Goal: Use online tool/utility: Utilize a website feature to perform a specific function

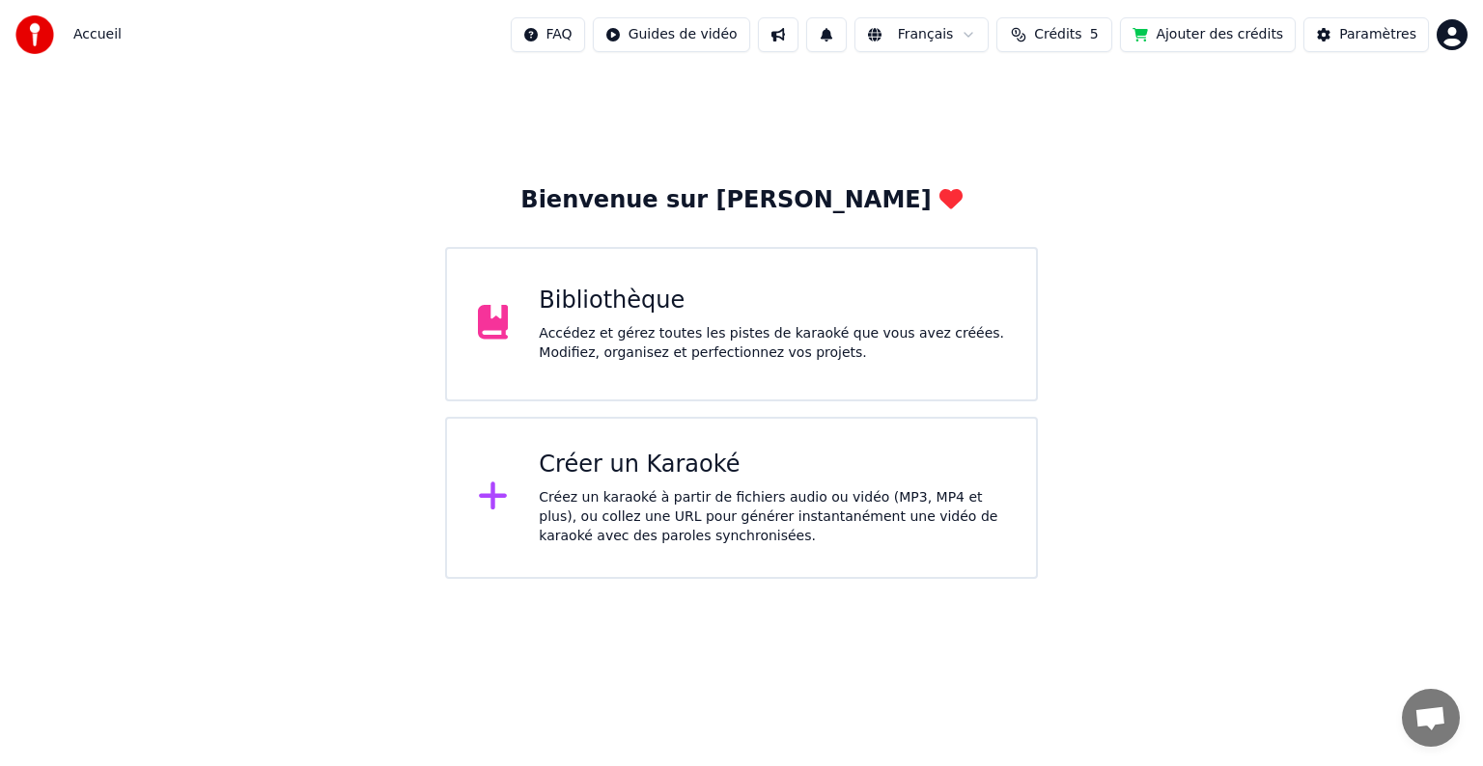
click at [588, 27] on html "Accueil FAQ Guides de vidéo Français Crédits 5 Ajouter des crédits Paramètres B…" at bounding box center [741, 289] width 1483 height 579
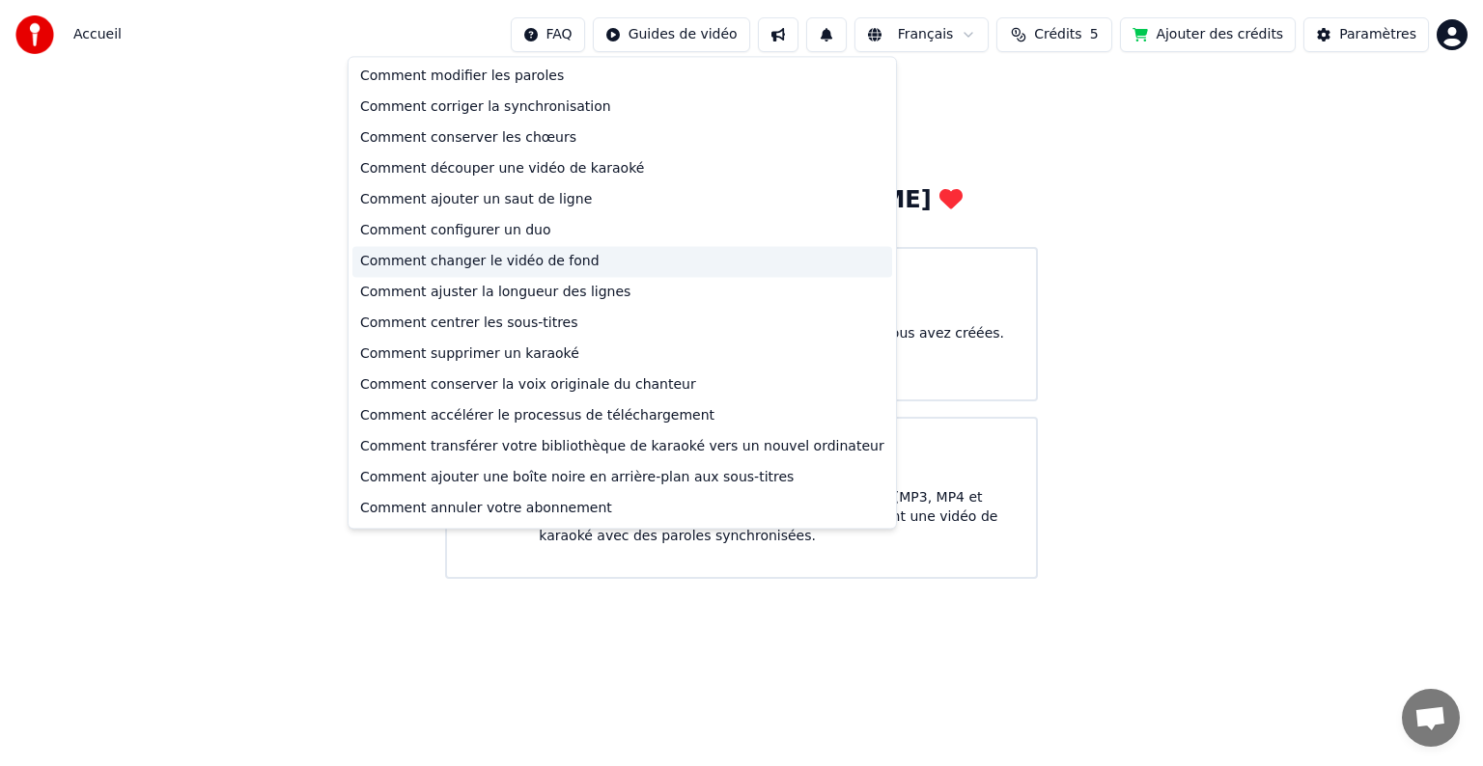
click at [536, 254] on div "Comment changer le vidéo de fond" at bounding box center [622, 261] width 540 height 31
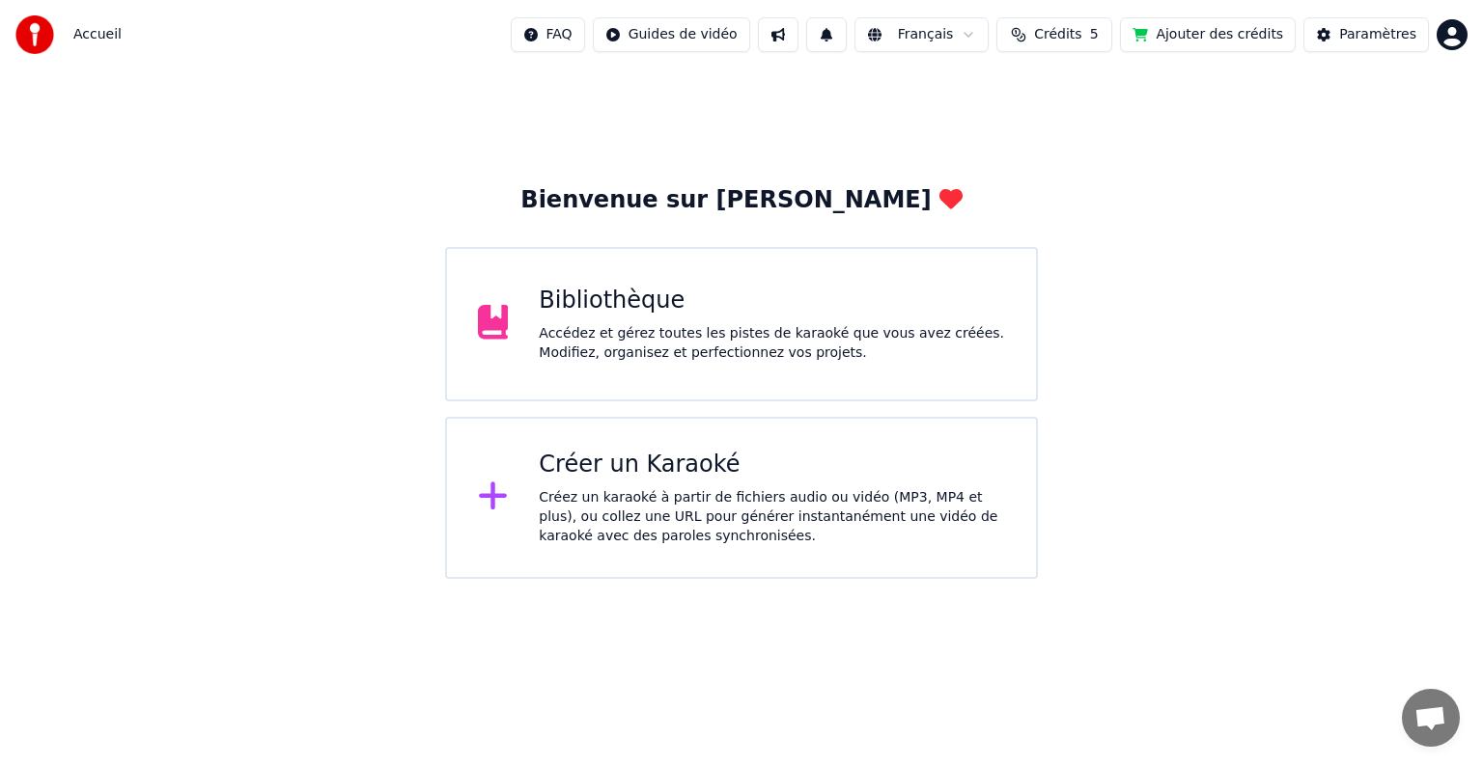
click at [586, 40] on html "Accueil FAQ Guides de vidéo Français Crédits 5 Ajouter des crédits Paramètres B…" at bounding box center [741, 289] width 1483 height 579
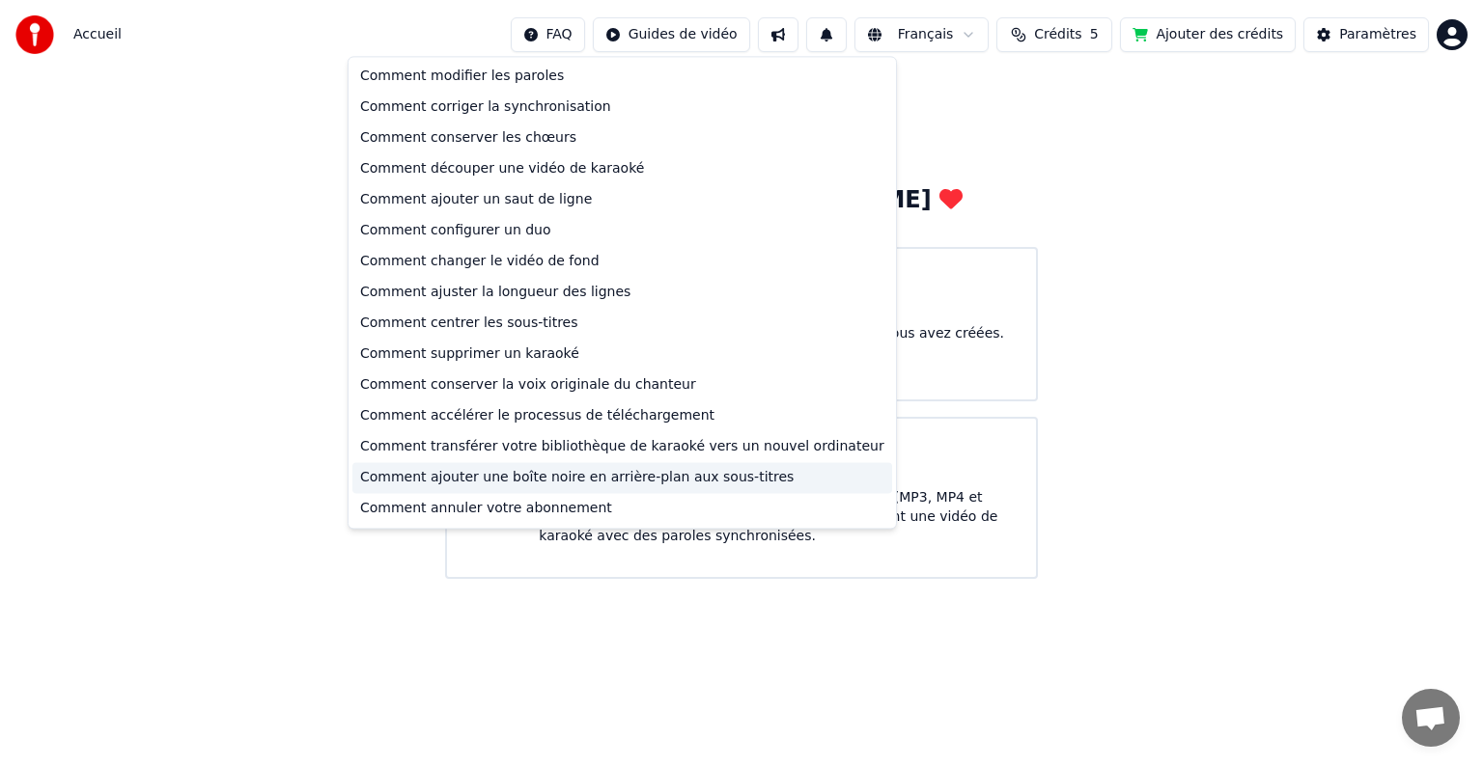
click at [602, 475] on div "Comment ajouter une boîte noire en arrière-plan aux sous-titres" at bounding box center [622, 477] width 540 height 31
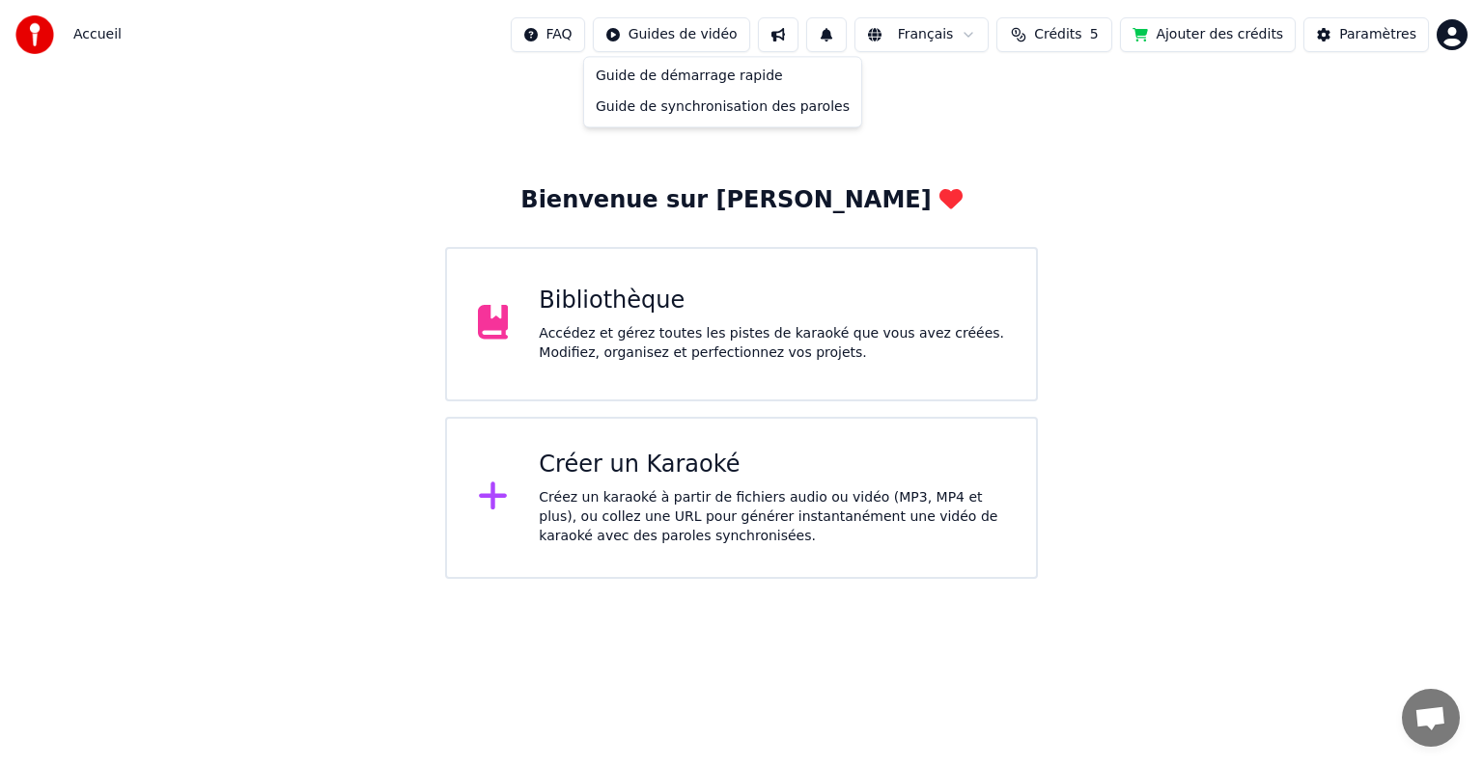
click at [664, 35] on html "Accueil FAQ Guides de vidéo Français Crédits 5 Ajouter des crédits Paramètres B…" at bounding box center [741, 289] width 1483 height 579
click at [579, 42] on html "Accueil FAQ Guides de vidéo Français Crédits 5 Ajouter des crédits Paramètres B…" at bounding box center [741, 289] width 1483 height 579
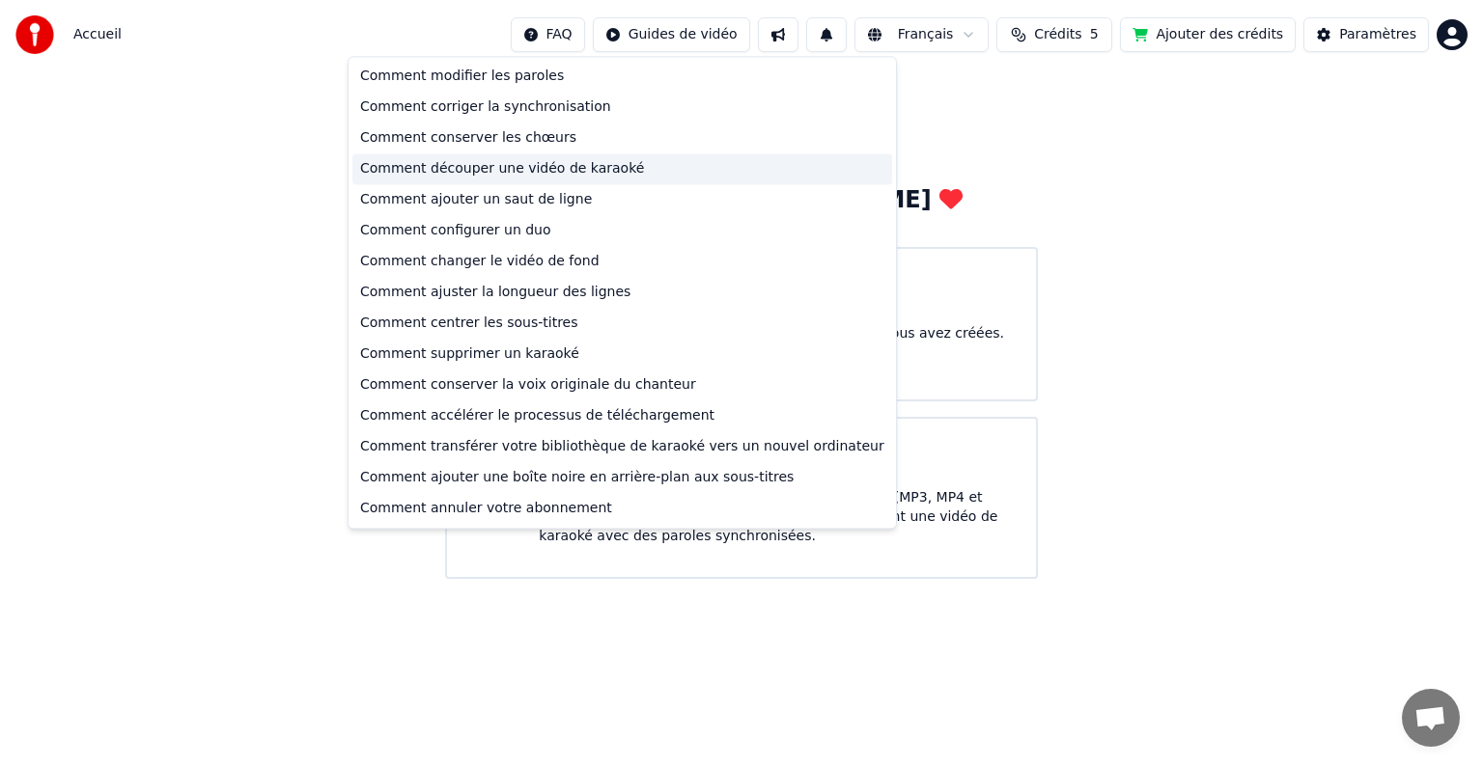
click at [554, 166] on div "Comment découper une vidéo de karaoké" at bounding box center [622, 168] width 540 height 31
click at [591, 42] on html "Accueil FAQ Guides de vidéo Français Crédits 5 Ajouter des crédits Paramètres B…" at bounding box center [741, 289] width 1483 height 579
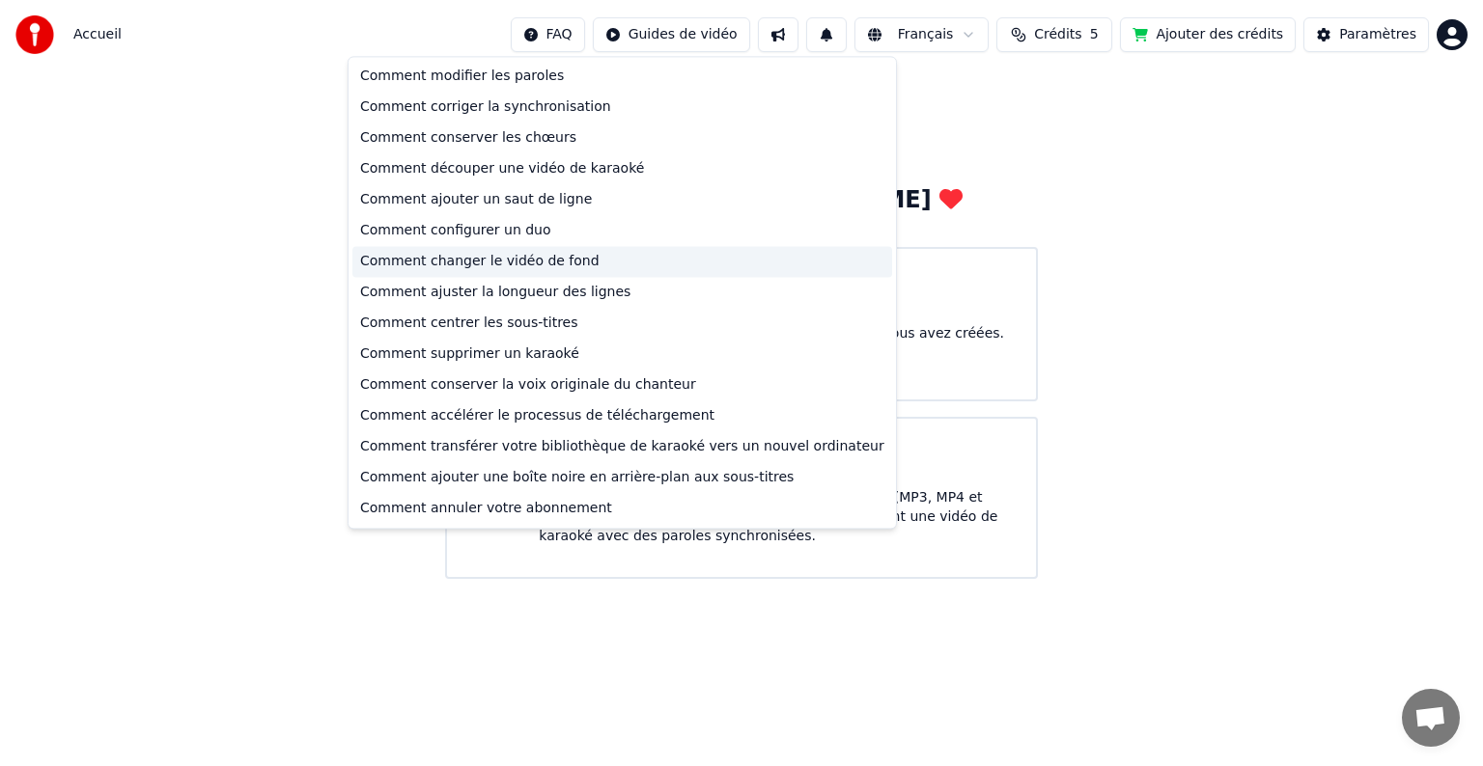
click at [513, 265] on div "Comment changer le vidéo de fond" at bounding box center [622, 261] width 540 height 31
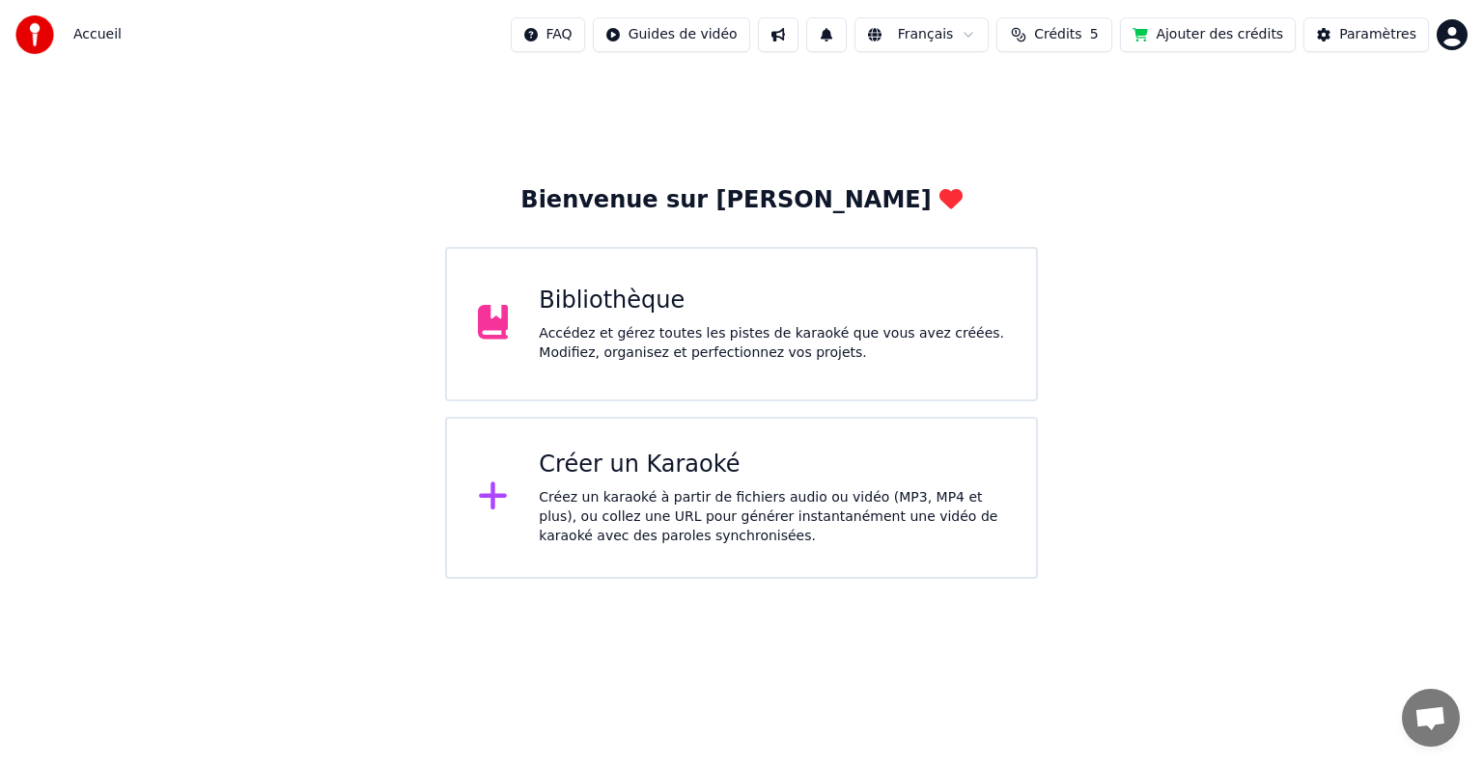
drag, startPoint x: 654, startPoint y: 302, endPoint x: 640, endPoint y: 301, distance: 14.5
click at [640, 301] on div "Bibliothèque" at bounding box center [772, 301] width 466 height 31
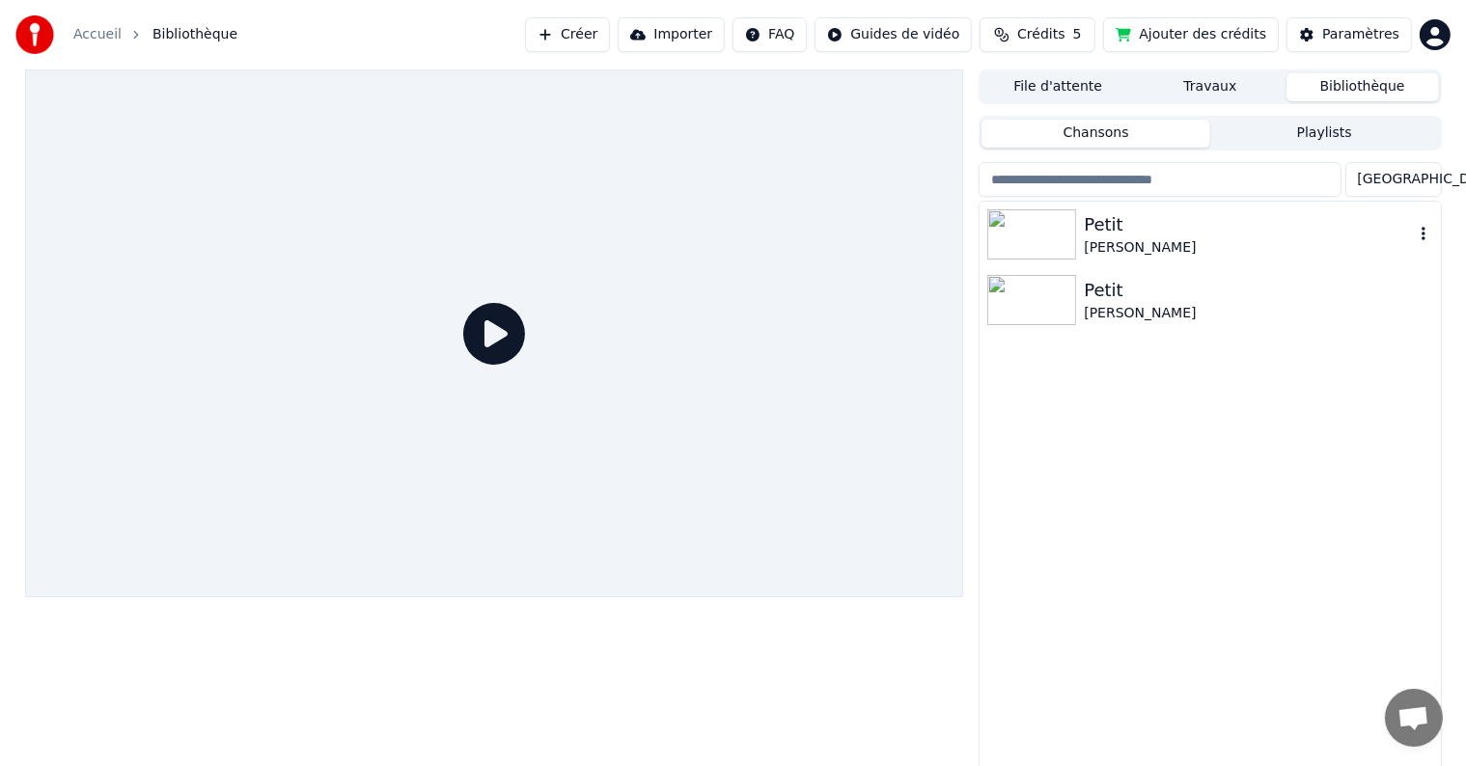
click at [1032, 237] on img at bounding box center [1031, 234] width 89 height 50
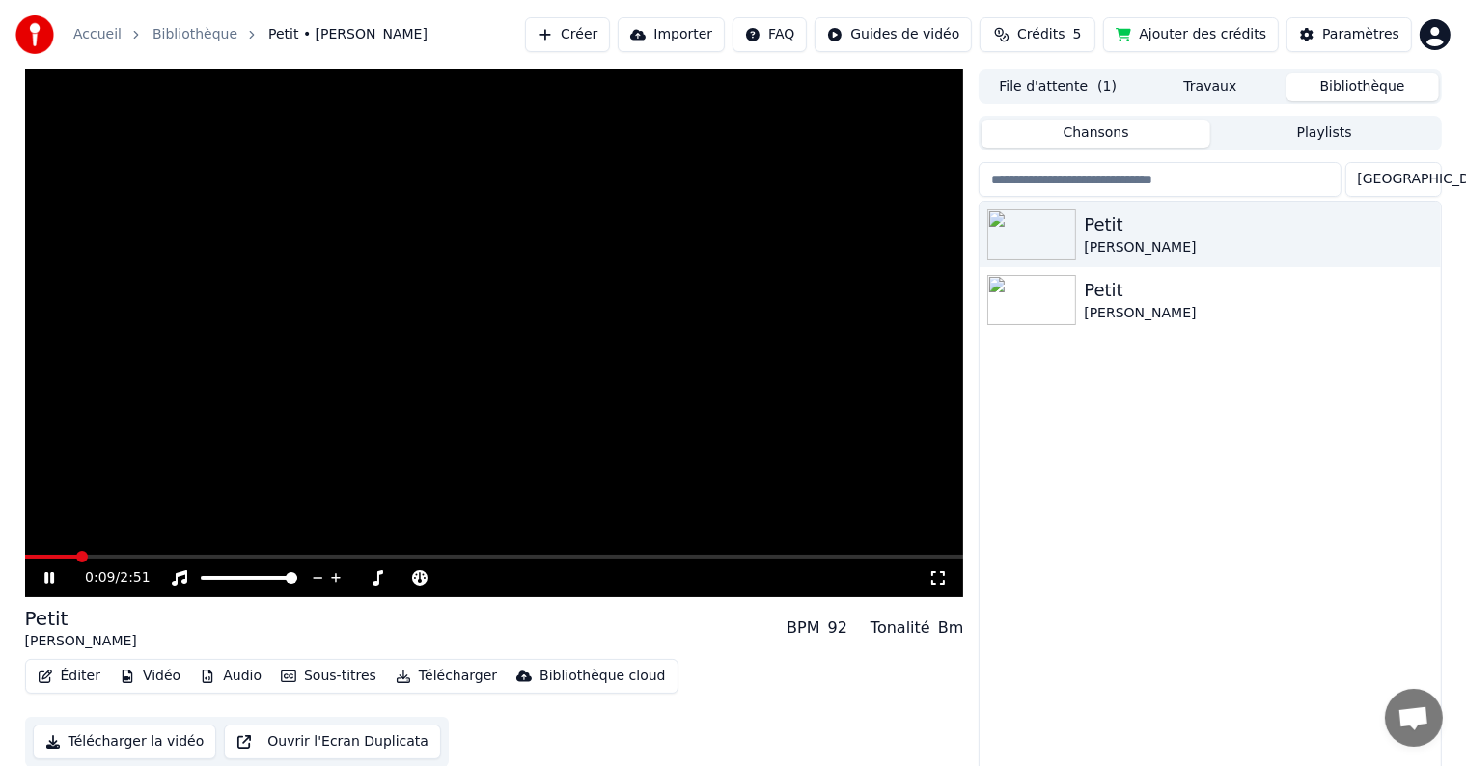
click at [326, 738] on button "Ouvrir l'Ecran Duplicata" at bounding box center [332, 742] width 217 height 35
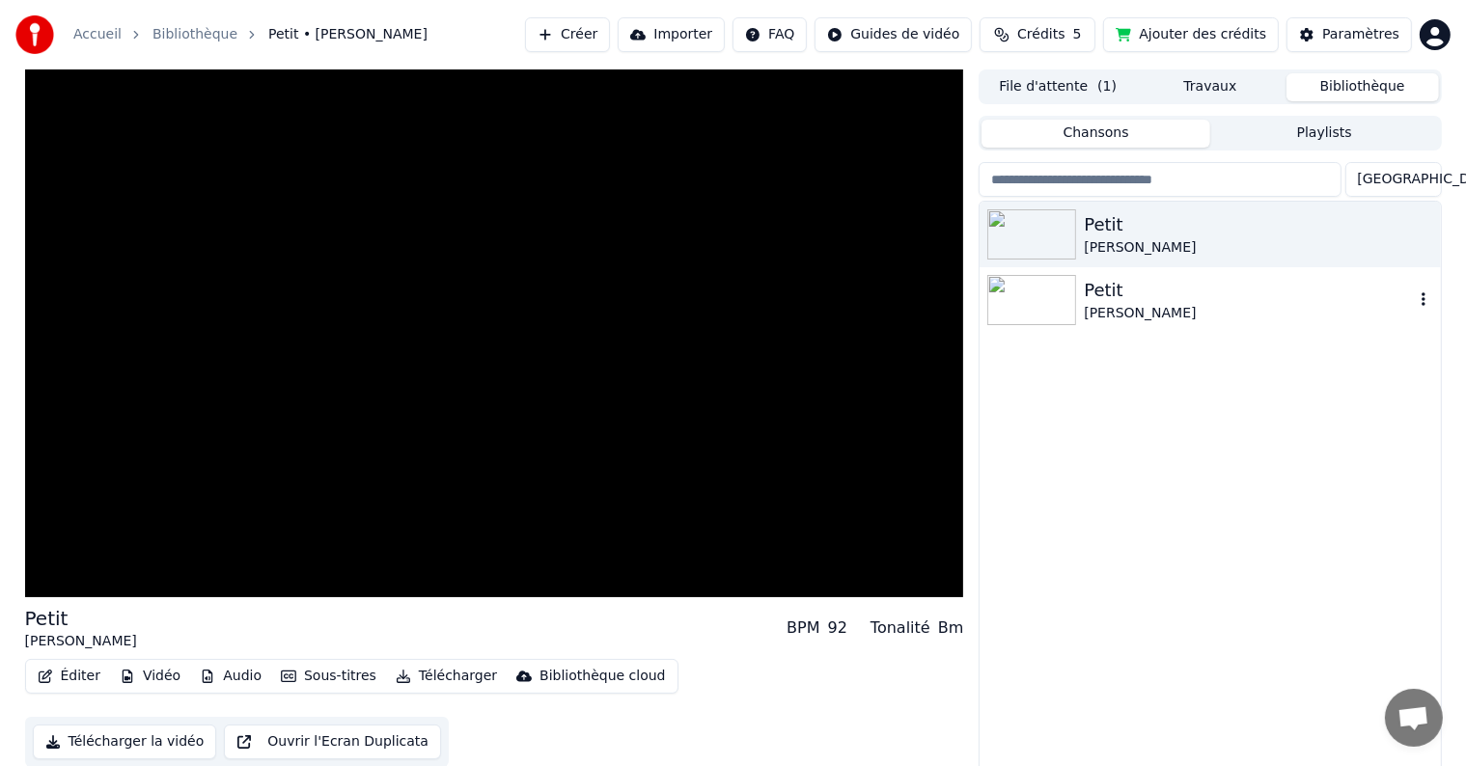
click at [1062, 320] on img at bounding box center [1031, 300] width 89 height 50
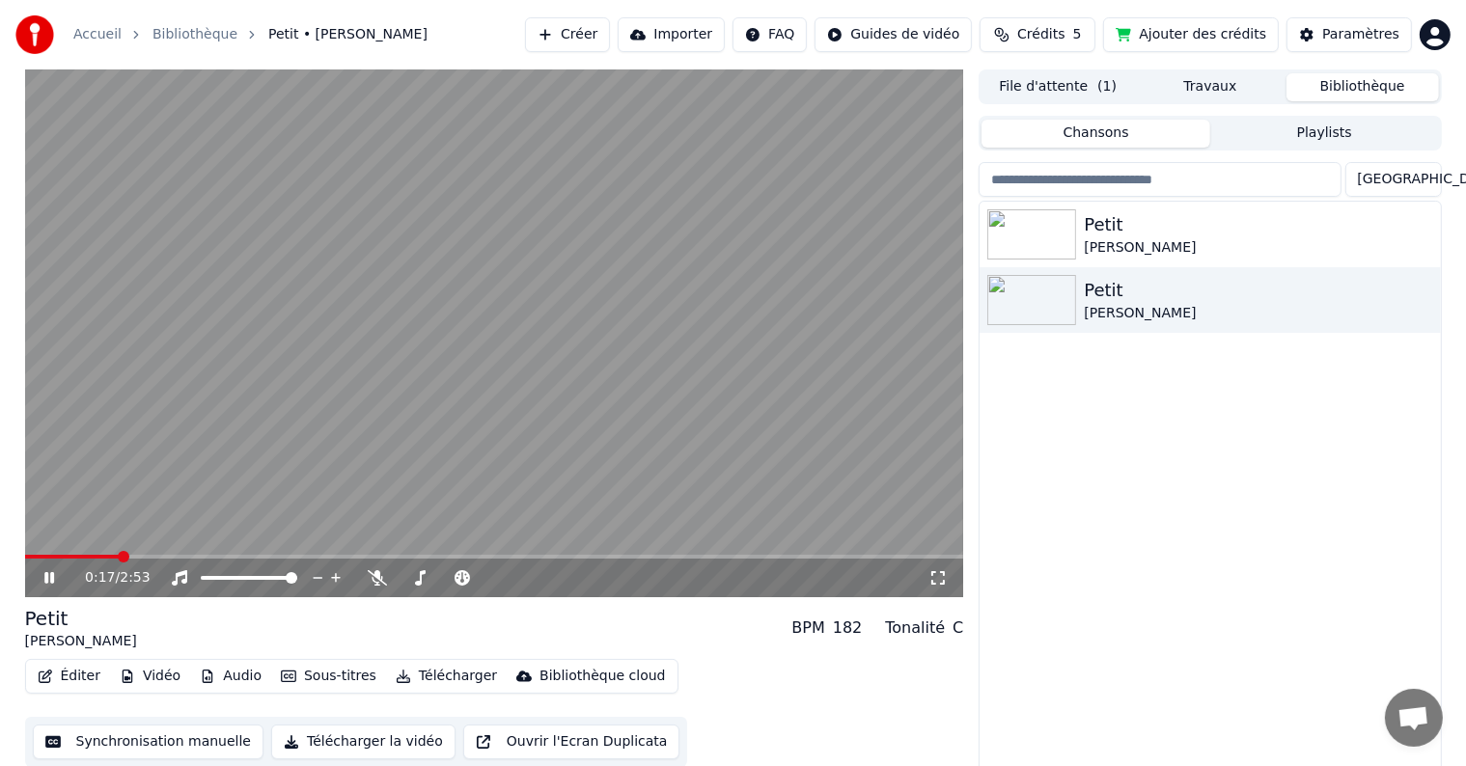
click at [366, 566] on div "0:17 / 2:53" at bounding box center [494, 578] width 939 height 39
click at [366, 562] on div "0:17 / 2:53" at bounding box center [494, 578] width 939 height 39
click at [351, 554] on video at bounding box center [494, 333] width 939 height 528
click at [354, 556] on span at bounding box center [494, 557] width 939 height 4
click at [45, 579] on icon at bounding box center [49, 578] width 12 height 14
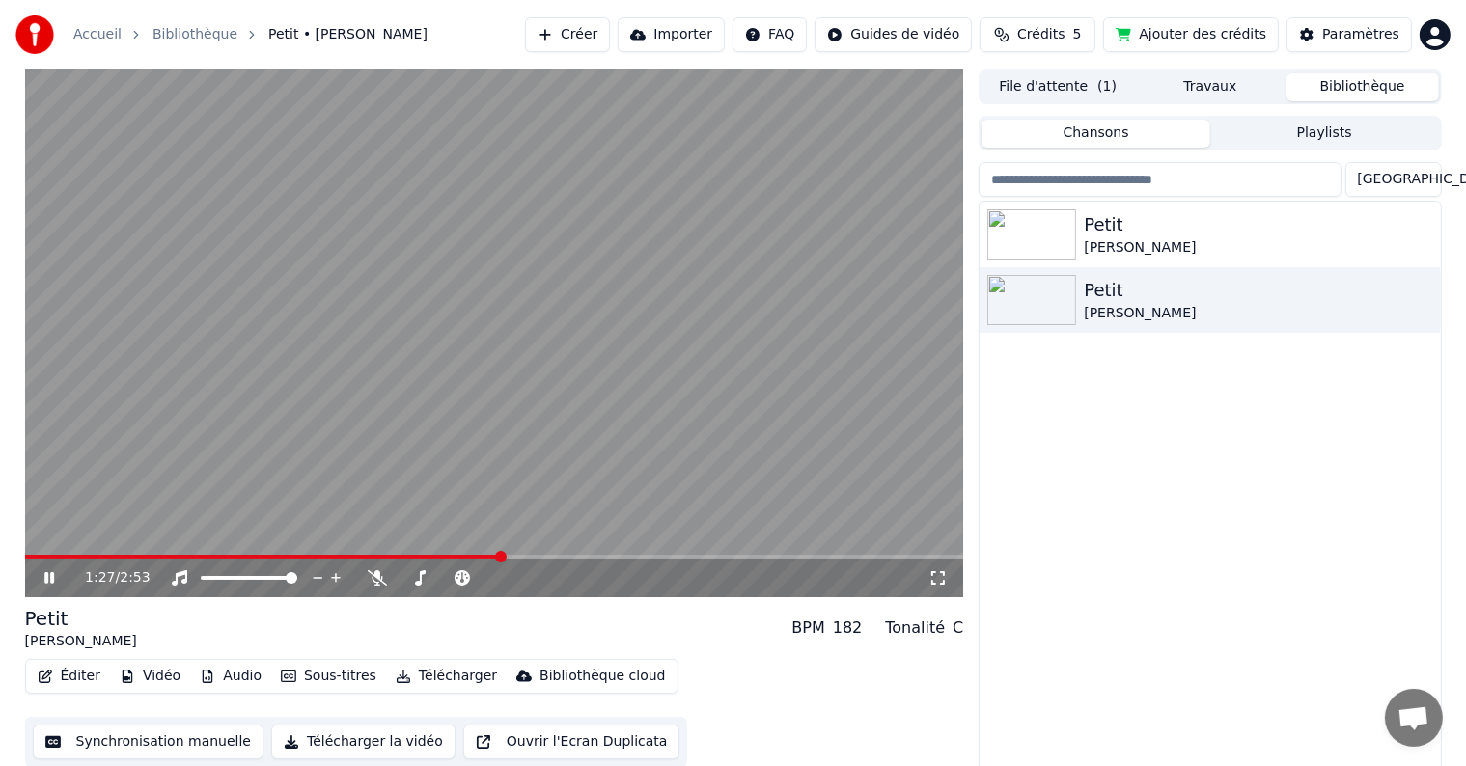
click at [485, 394] on video at bounding box center [494, 333] width 939 height 528
click at [142, 679] on button "Vidéo" at bounding box center [150, 676] width 76 height 27
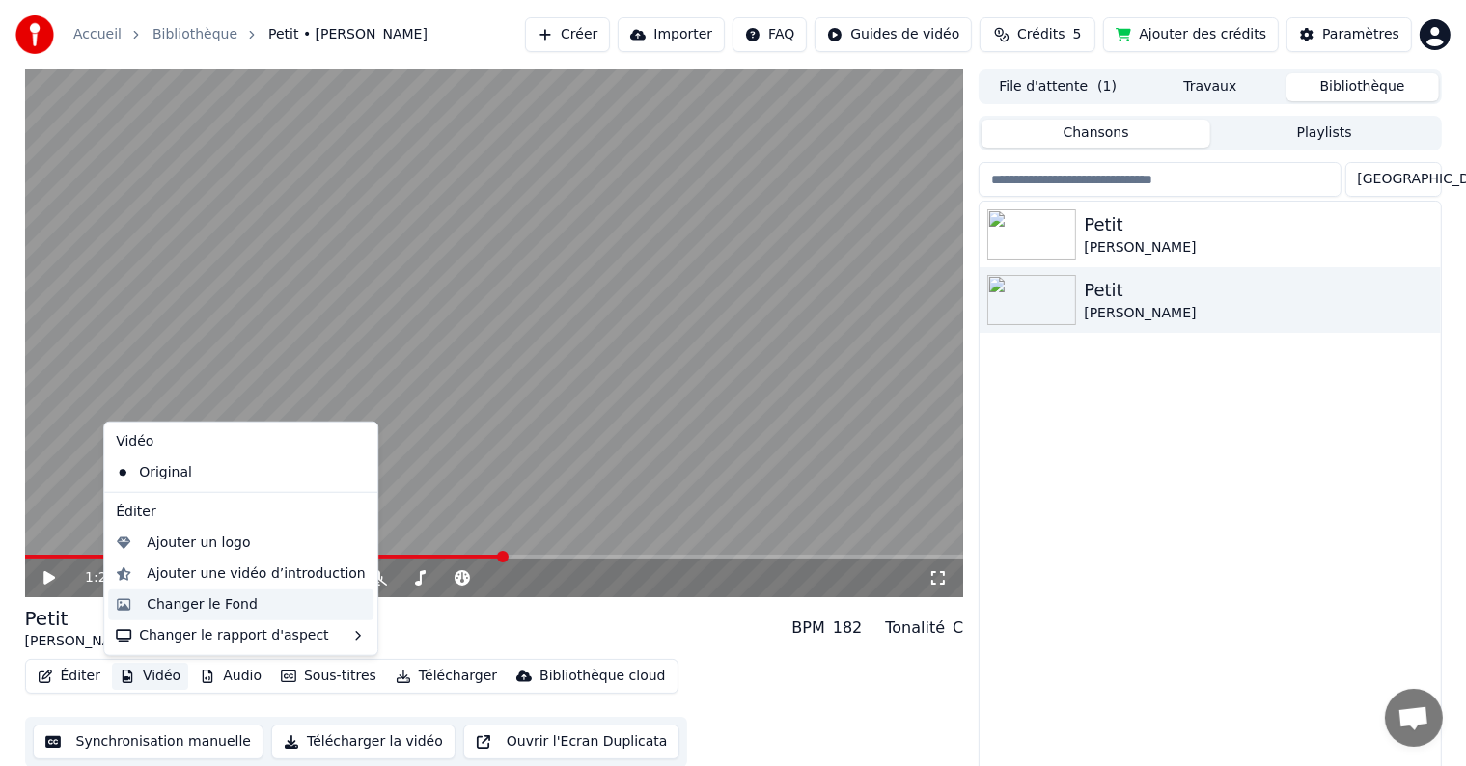
click at [173, 596] on div "Changer le Fond" at bounding box center [202, 605] width 111 height 19
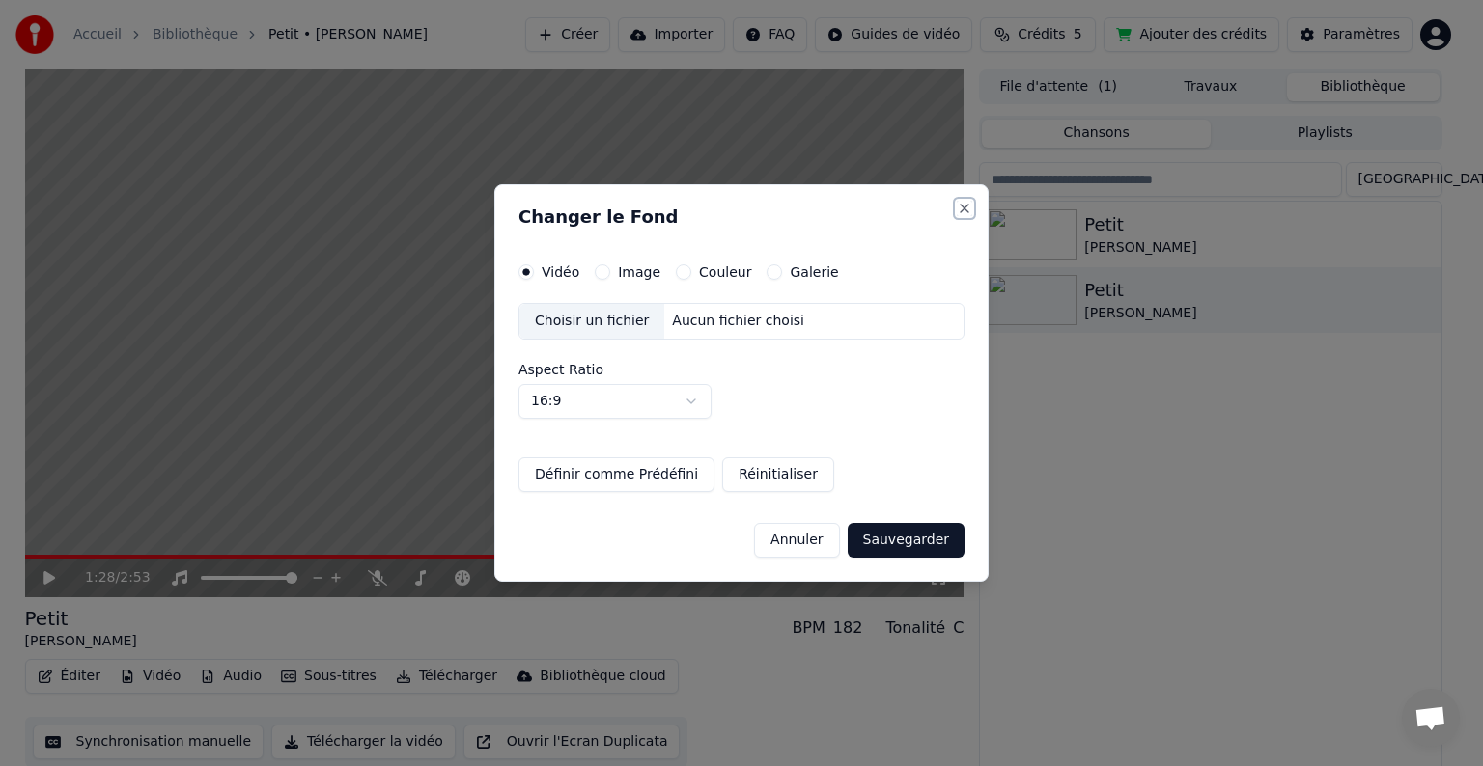
click at [961, 205] on button "Close" at bounding box center [964, 208] width 15 height 15
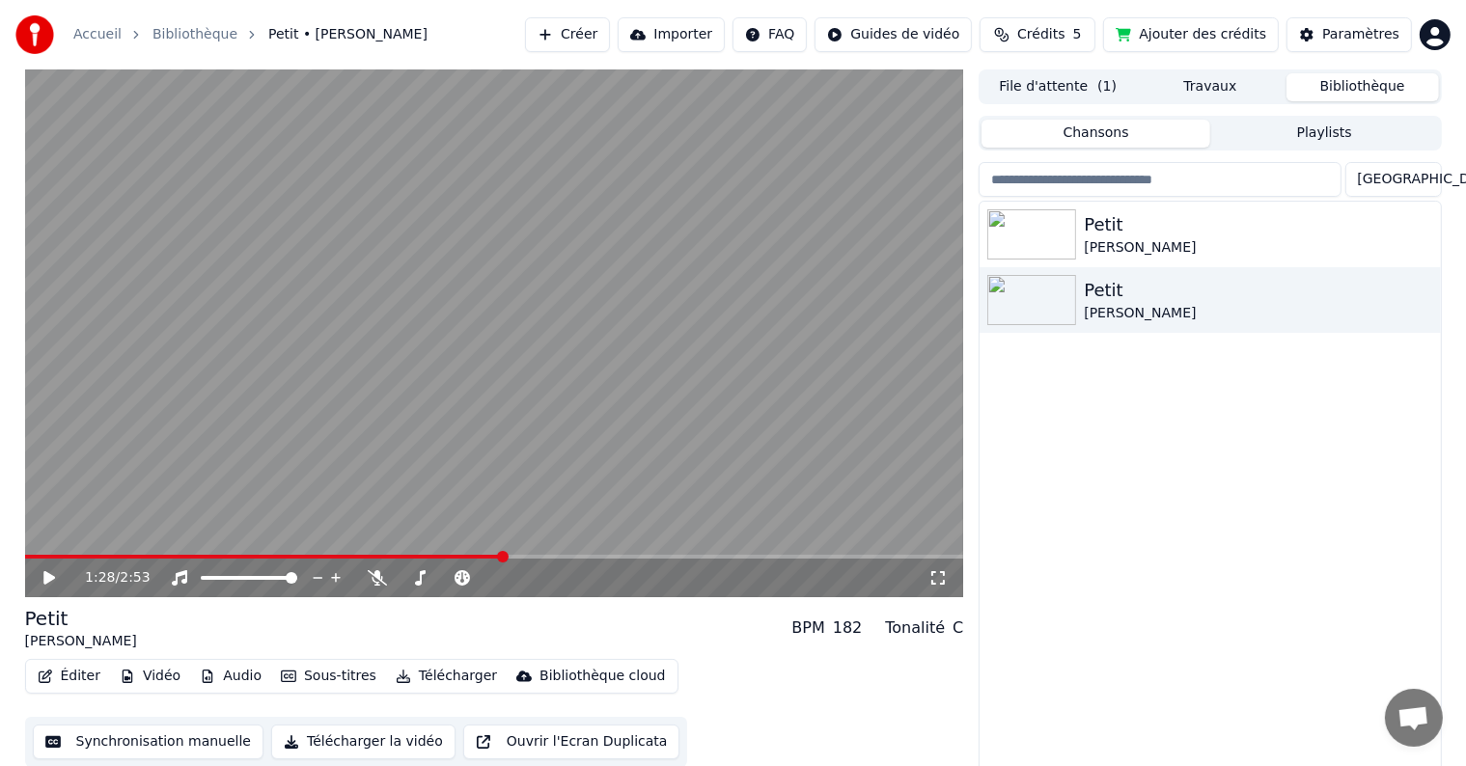
click at [18, 551] on div "1:28 / 2:53 Petit [PERSON_NAME] BPM 182 Tonalité C Éditer Vidéo Audio Sous-titr…" at bounding box center [734, 422] width 1448 height 707
click at [29, 557] on span at bounding box center [264, 557] width 478 height 4
click at [35, 576] on div "0:01 / 2:53" at bounding box center [495, 578] width 924 height 19
click at [41, 579] on icon at bounding box center [63, 577] width 45 height 15
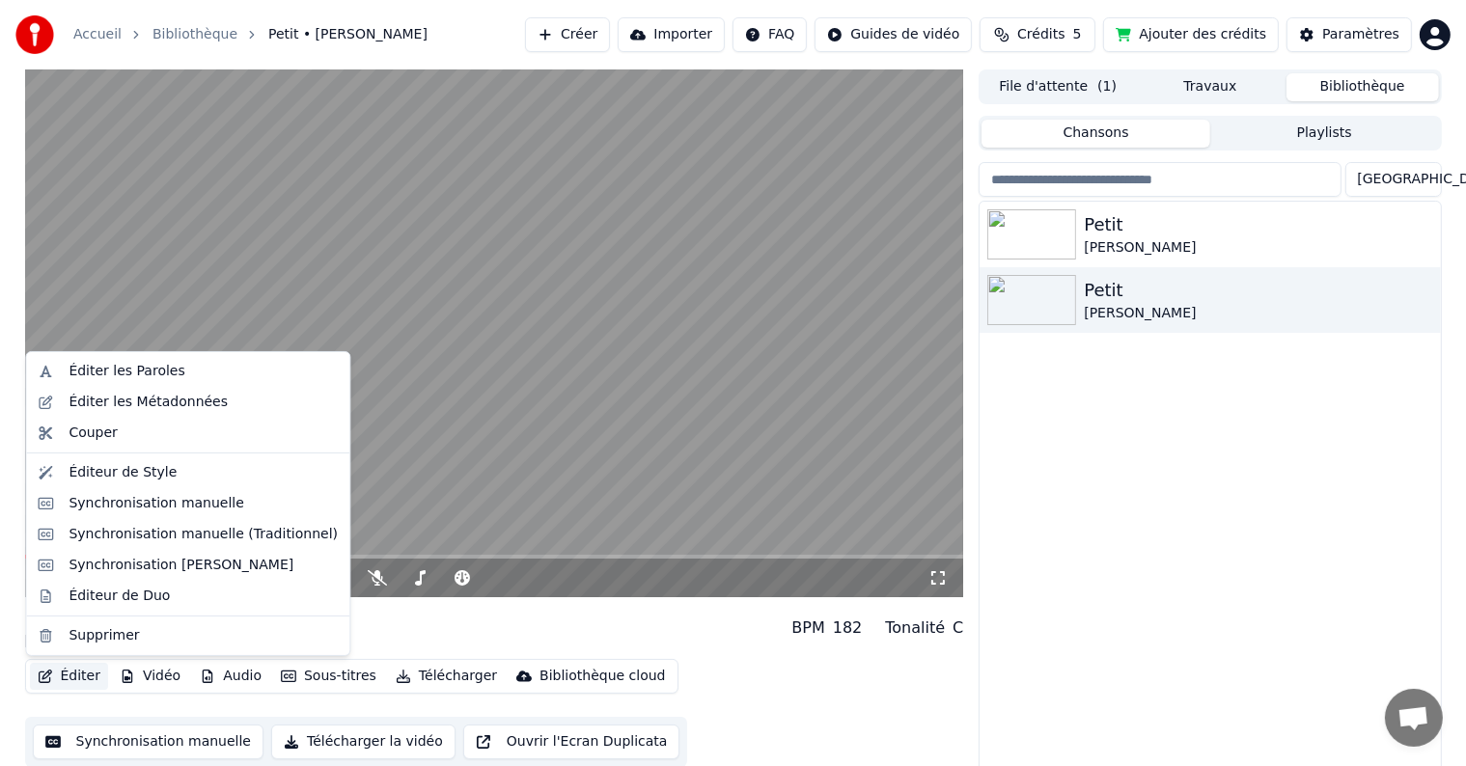
click at [76, 676] on button "Éditer" at bounding box center [69, 676] width 78 height 27
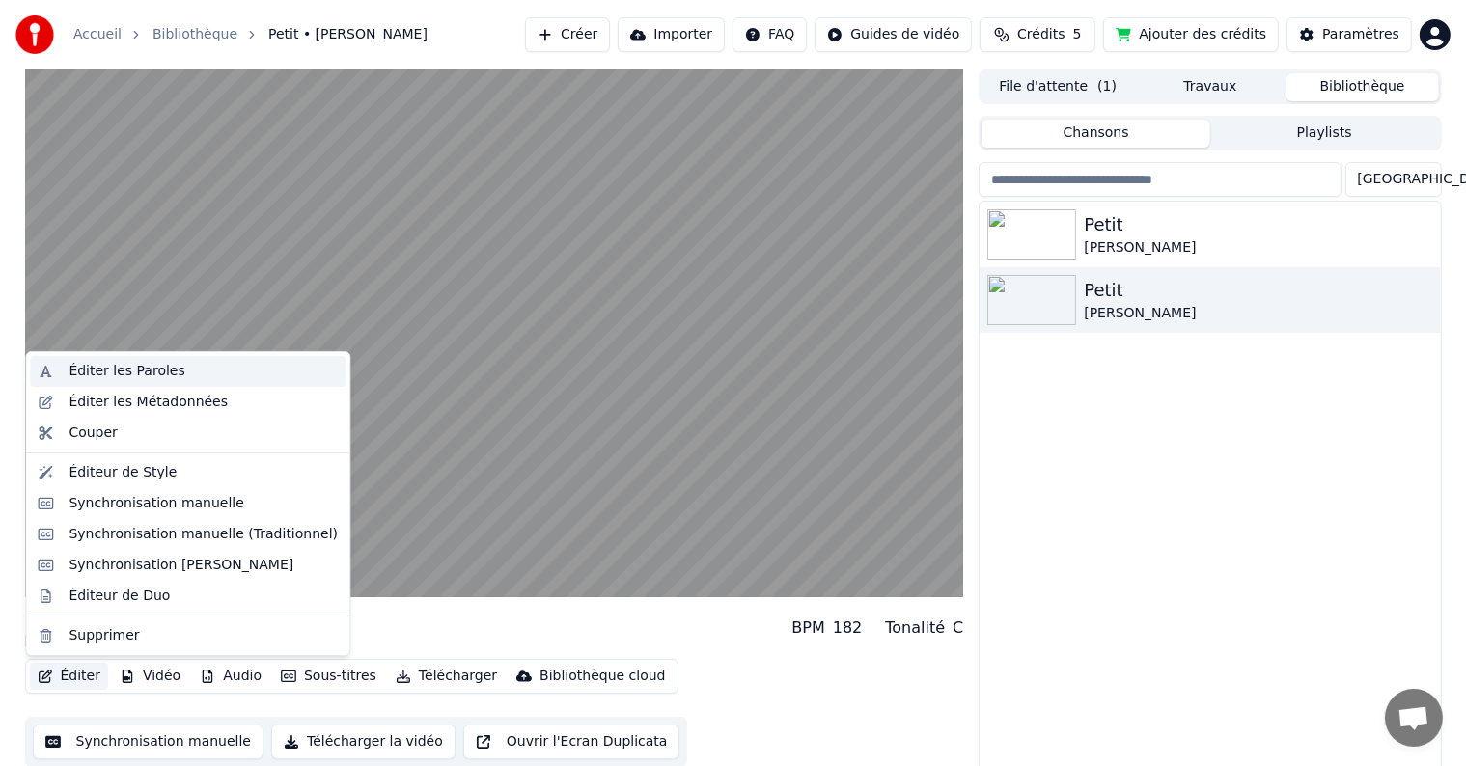
click at [81, 371] on div "Éditer les Paroles" at bounding box center [127, 371] width 116 height 19
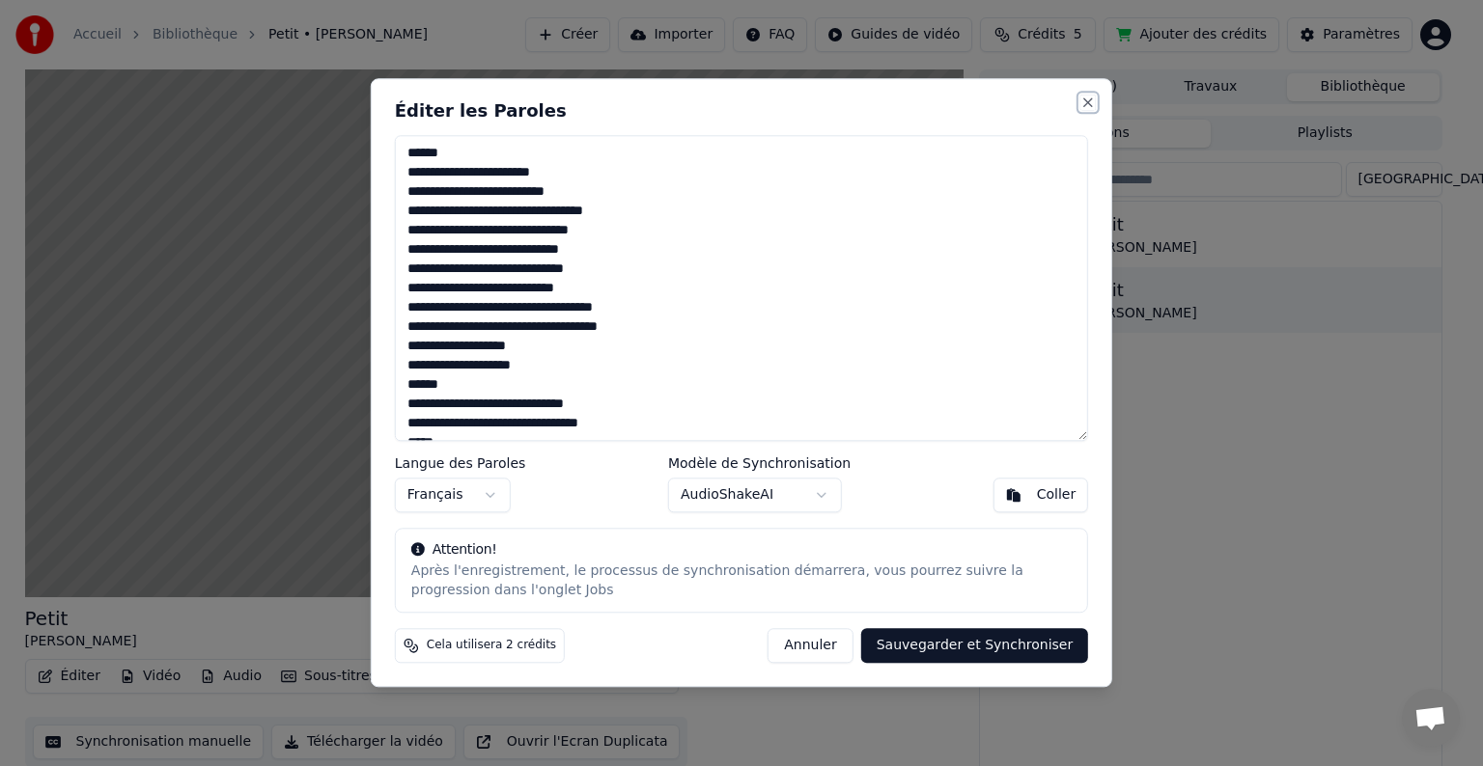
click at [1084, 97] on button "Close" at bounding box center [1087, 102] width 15 height 15
